Goal: Information Seeking & Learning: Learn about a topic

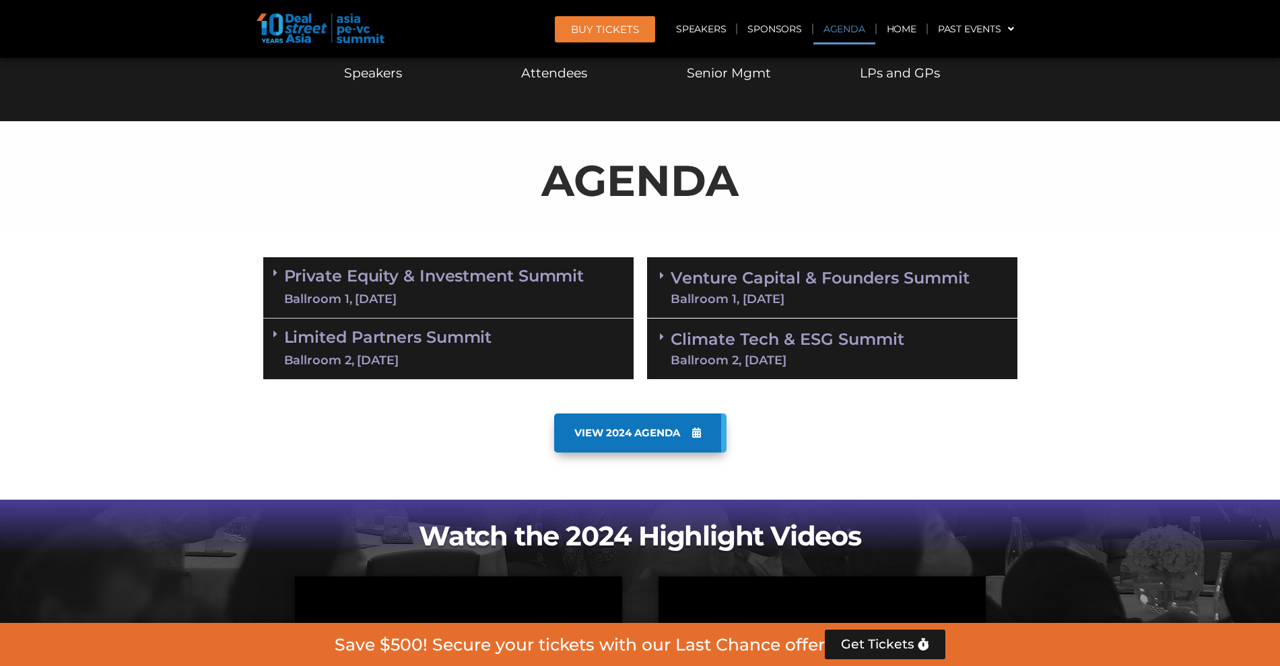
scroll to position [674, 0]
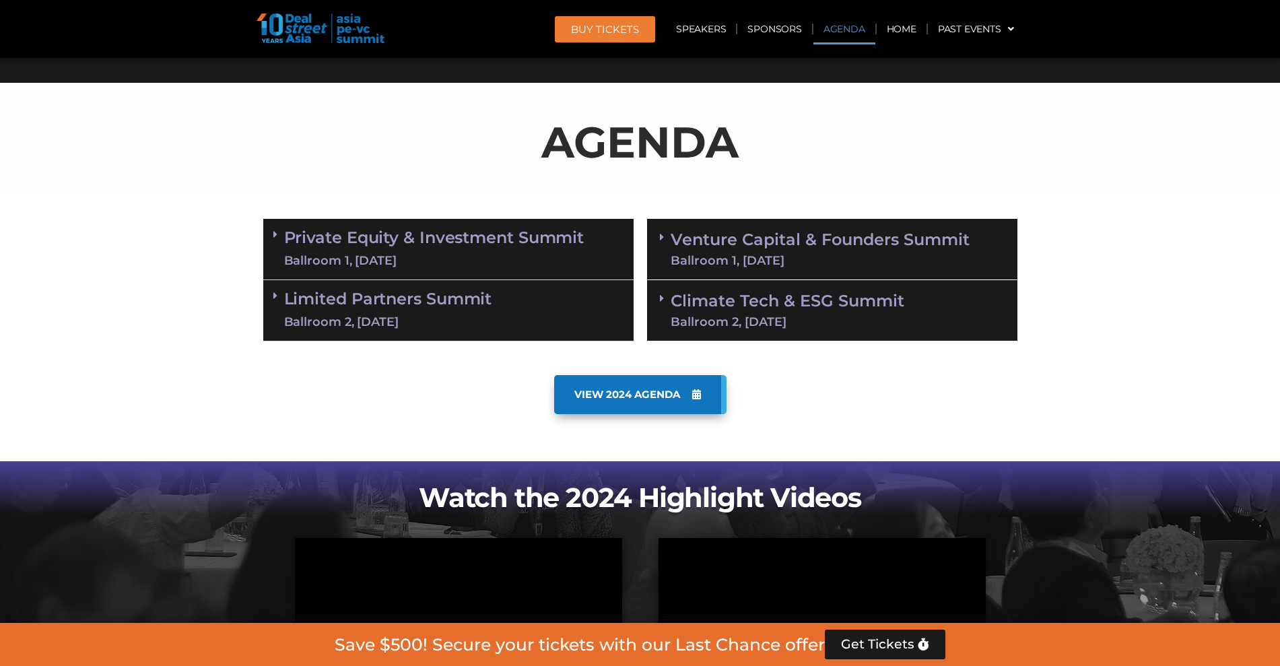
click at [277, 232] on icon at bounding box center [275, 234] width 4 height 11
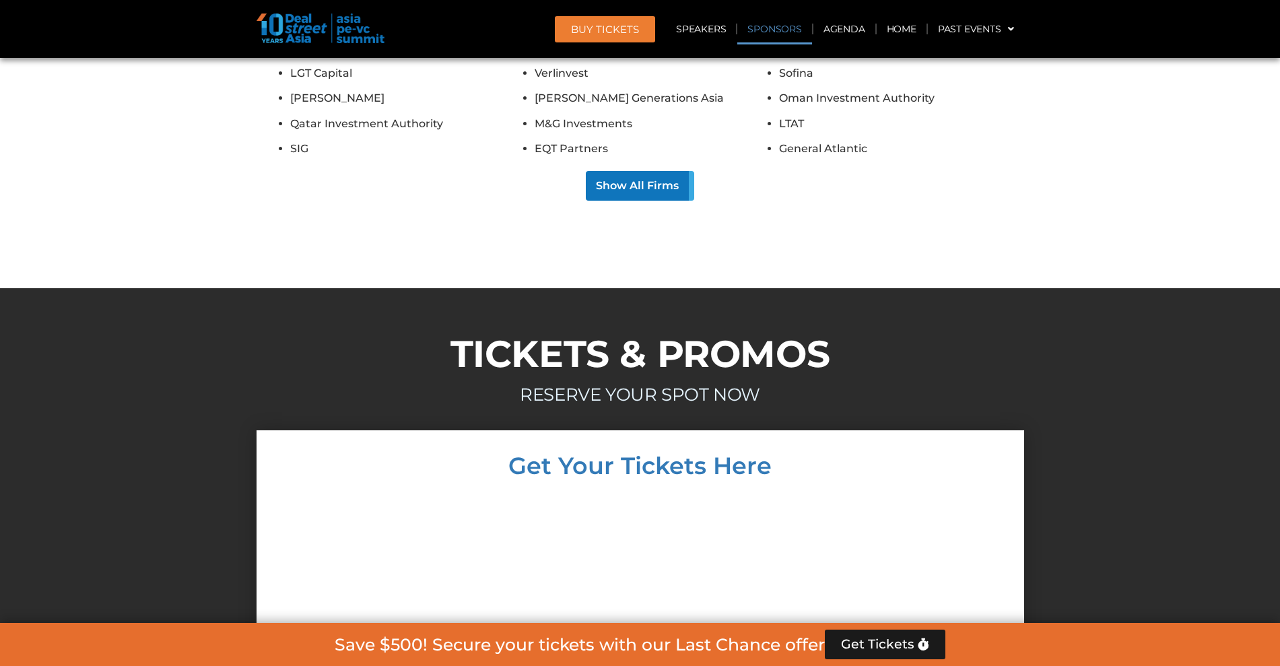
scroll to position [12377, 0]
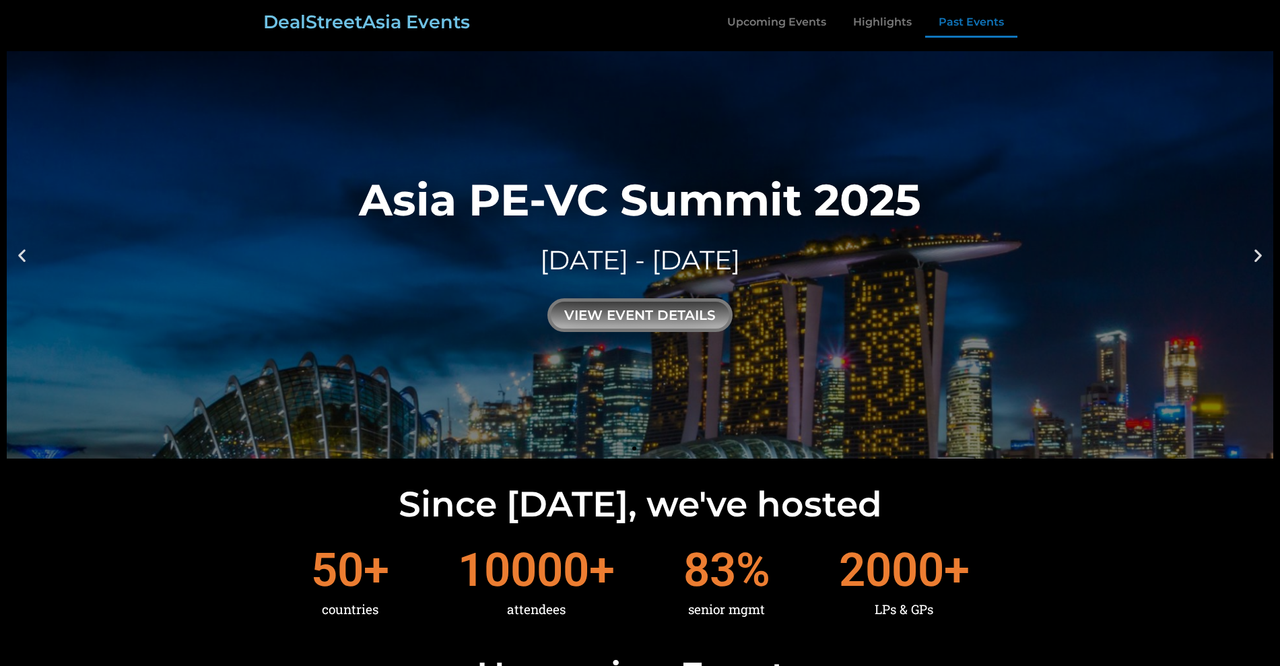
click at [966, 20] on link "Past Events" at bounding box center [972, 22] width 92 height 31
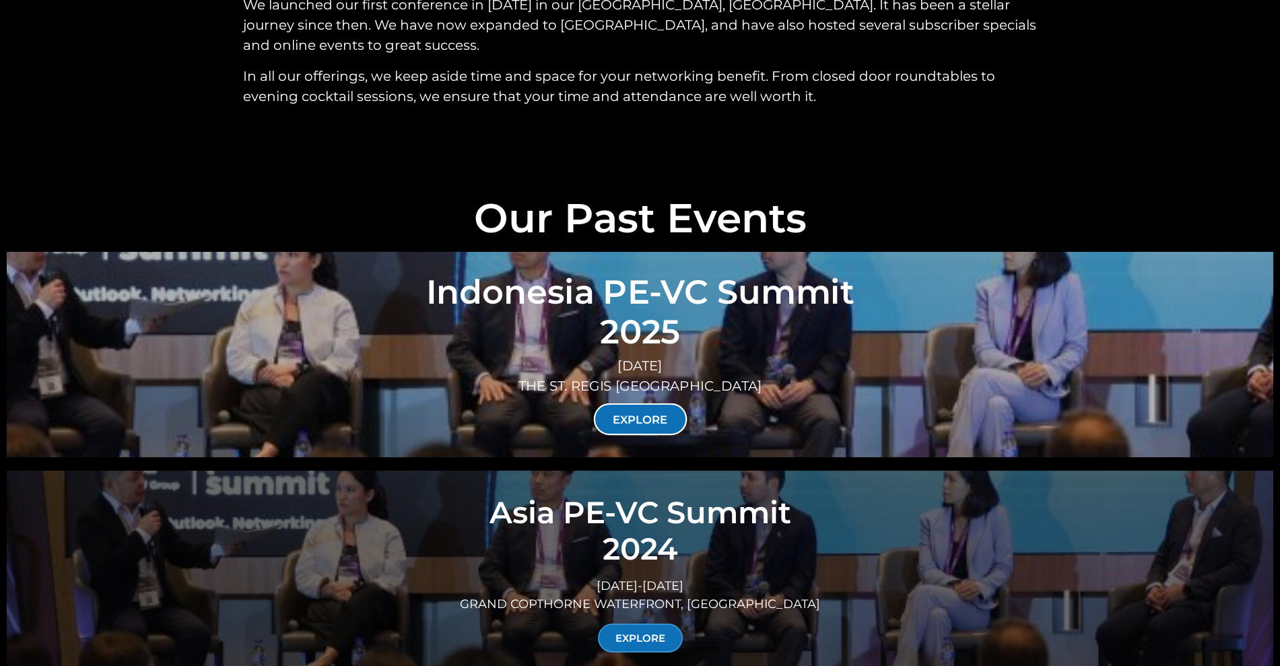
scroll to position [4718, 0]
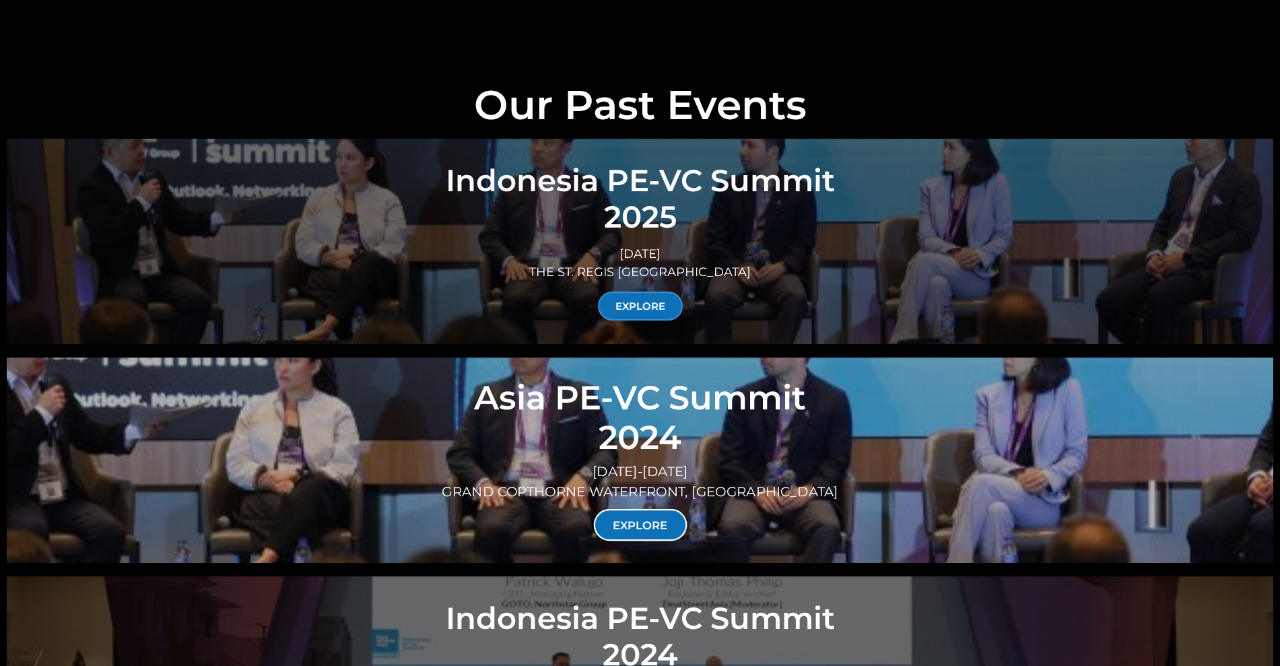
click at [649, 509] on link "EXPLORE" at bounding box center [640, 525] width 94 height 32
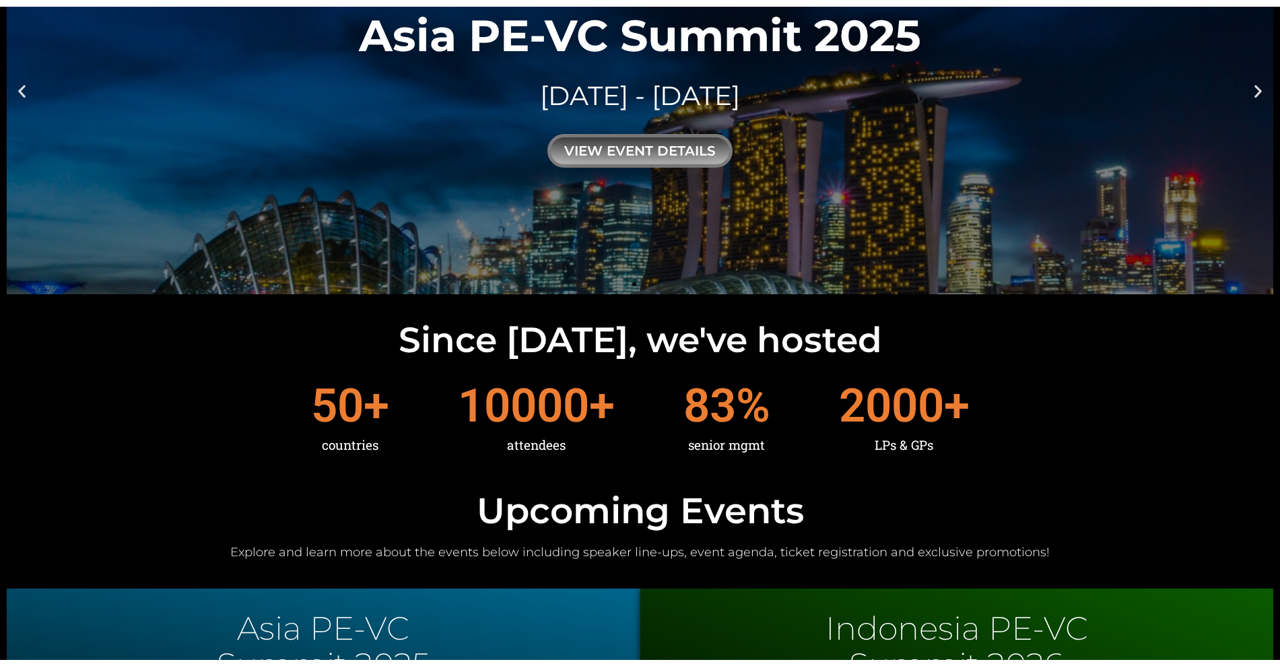
scroll to position [0, 0]
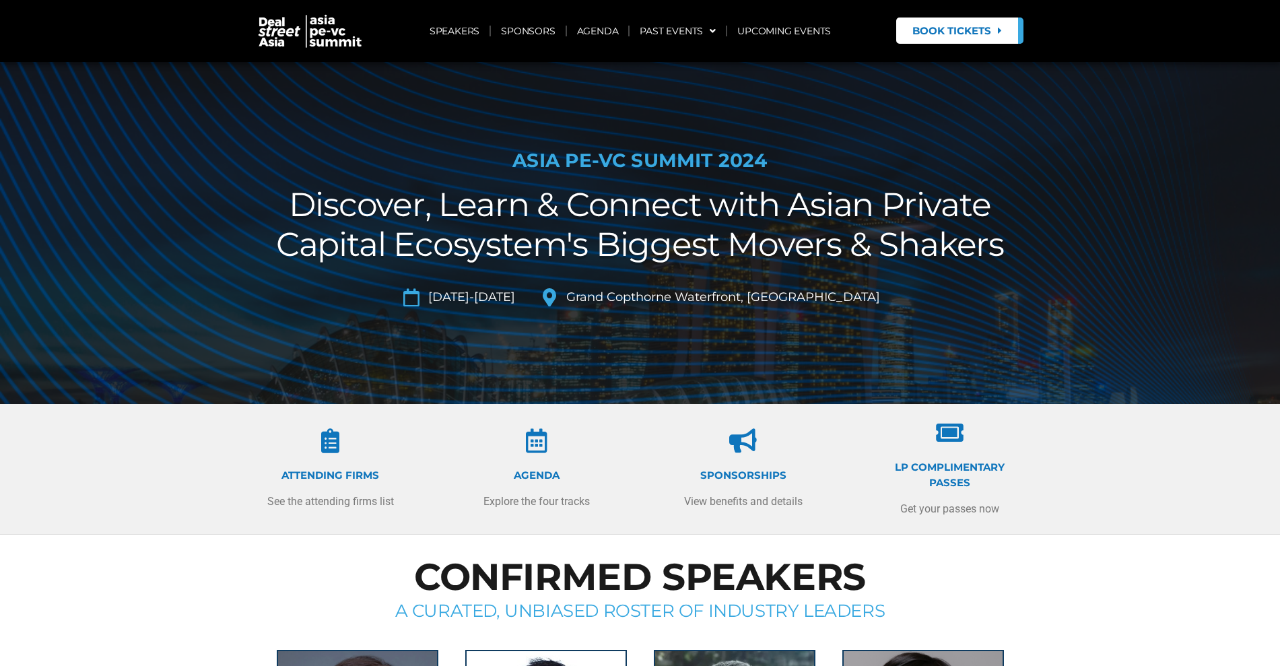
scroll to position [168, 0]
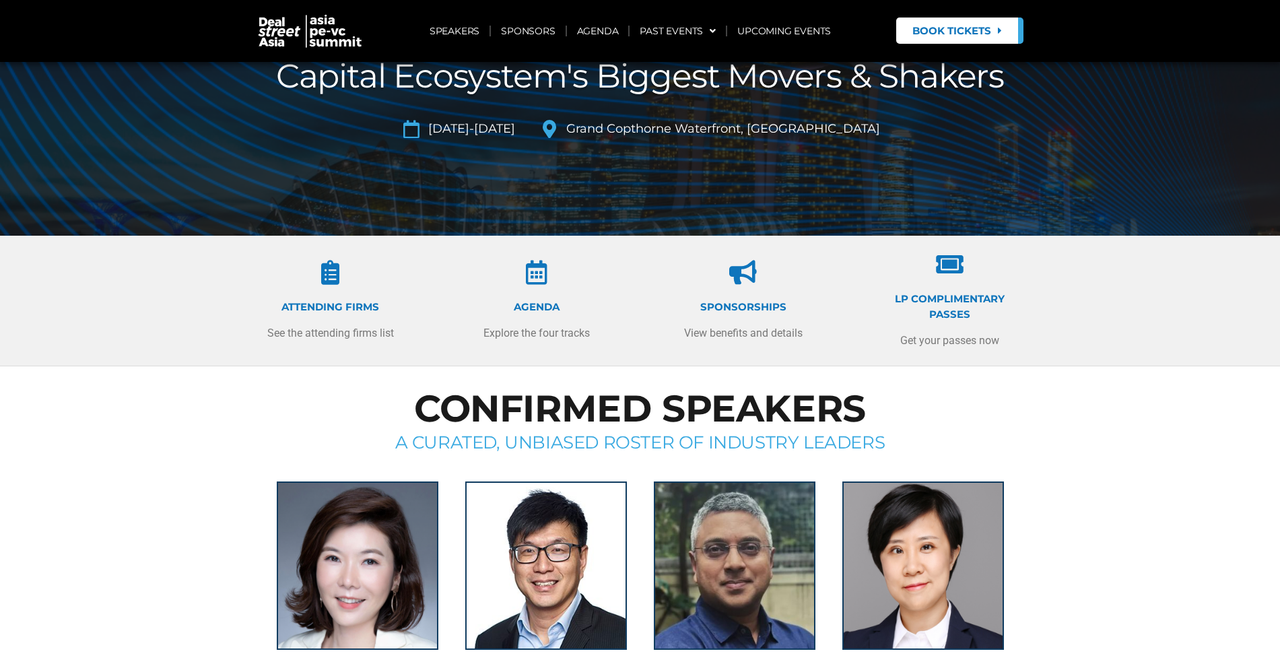
click at [536, 274] on icon at bounding box center [537, 273] width 24 height 24
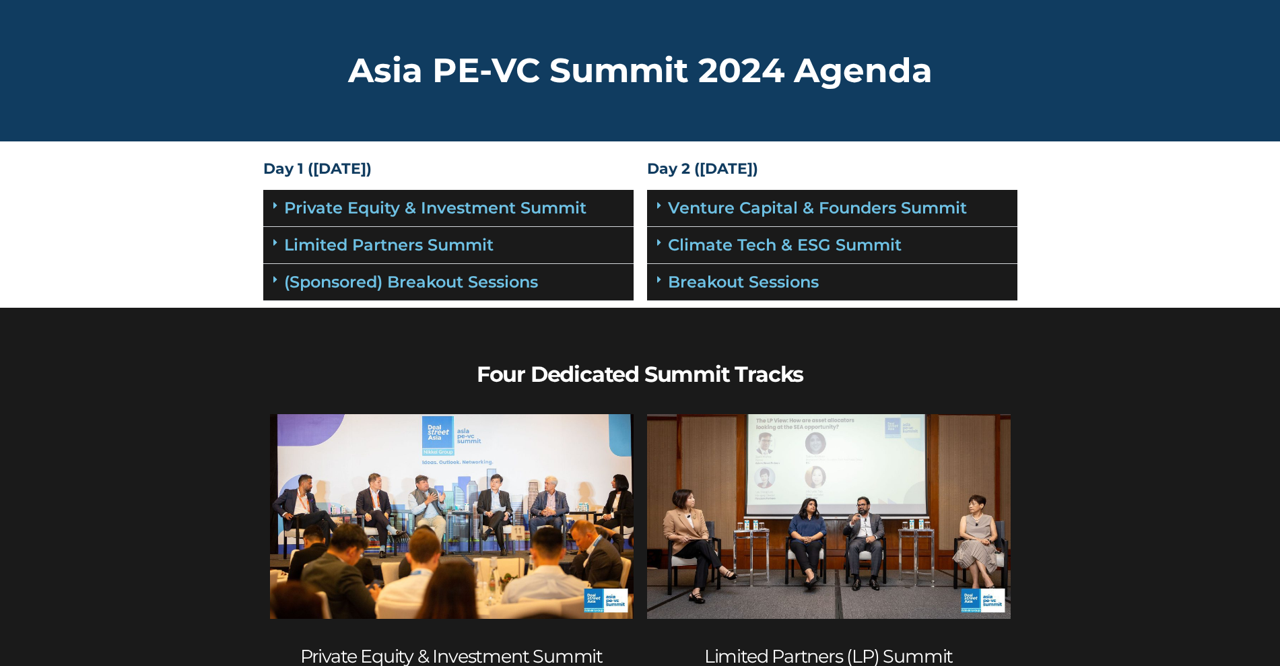
click at [277, 281] on icon at bounding box center [275, 279] width 4 height 11
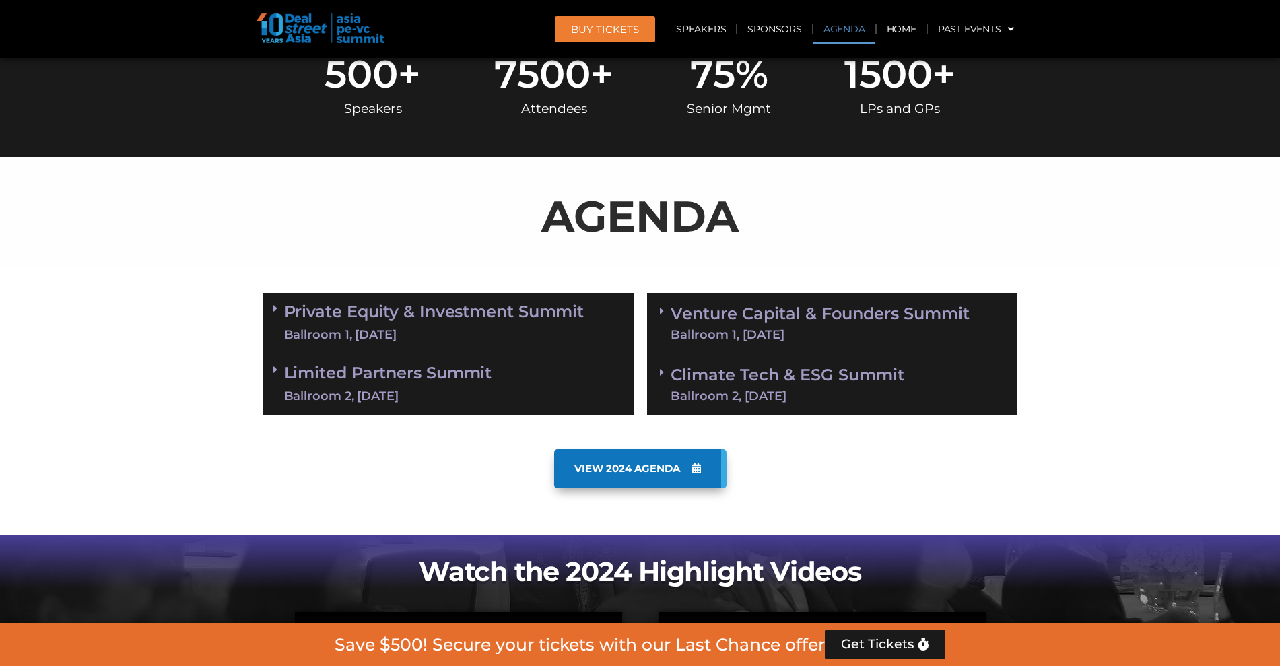
scroll to position [589, 0]
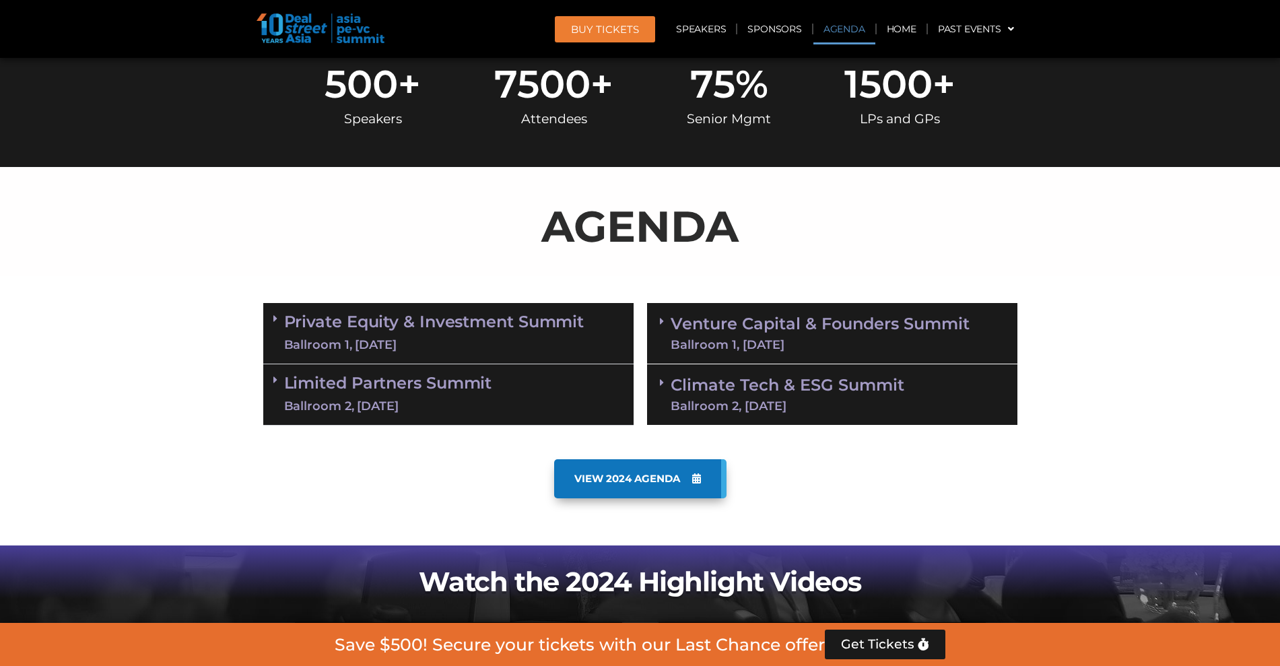
click at [653, 480] on span "VIEW 2024 AGENDA" at bounding box center [628, 479] width 106 height 12
